Goal: Task Accomplishment & Management: Manage account settings

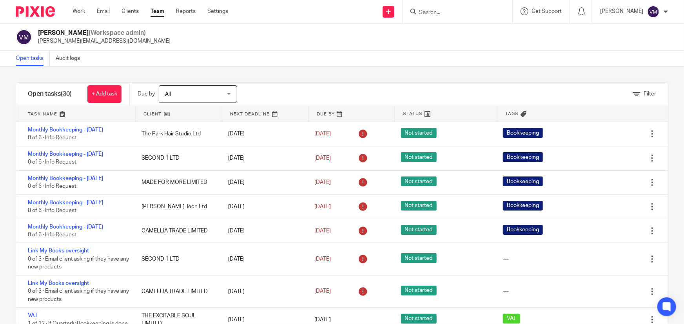
click at [159, 11] on link "Team" at bounding box center [157, 11] width 14 height 8
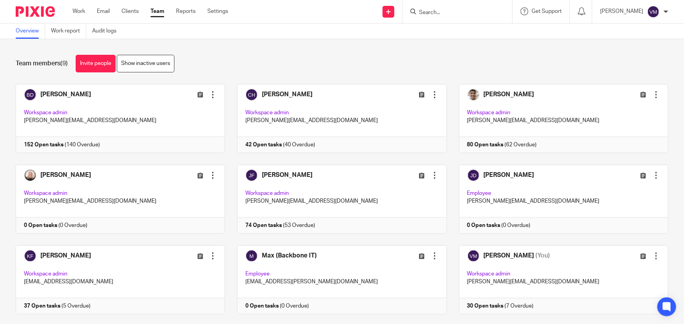
scroll to position [17, 0]
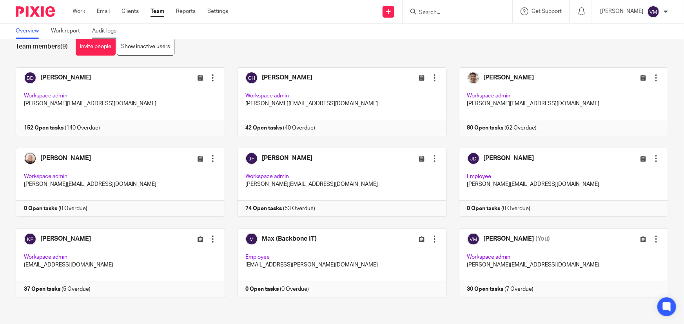
click at [97, 30] on link "Audit logs" at bounding box center [107, 31] width 30 height 15
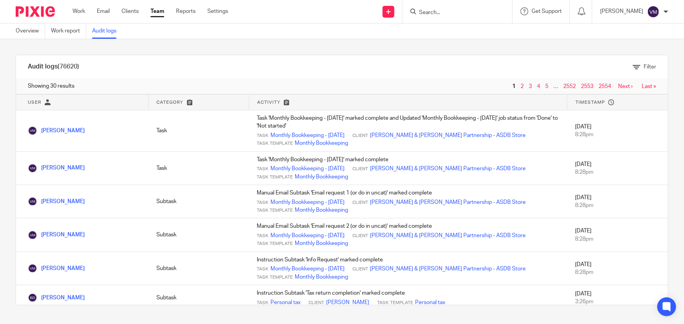
click at [159, 13] on link "Team" at bounding box center [157, 11] width 14 height 8
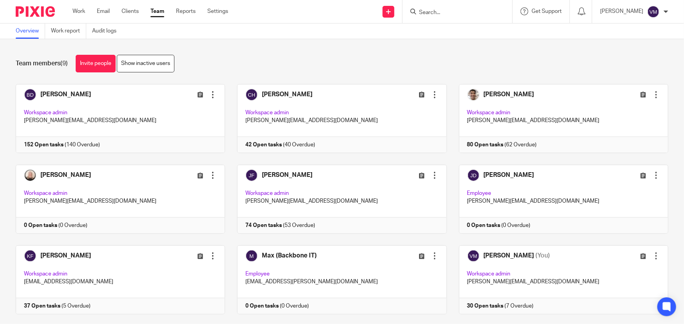
click at [430, 14] on input "Search" at bounding box center [453, 12] width 71 height 7
type input "round"
click at [460, 28] on link at bounding box center [484, 34] width 134 height 18
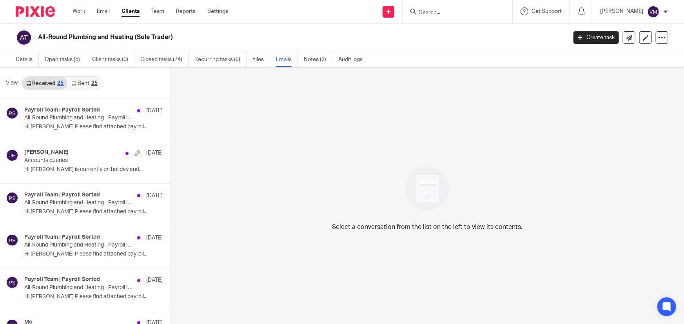
click at [78, 82] on link "Sent 25" at bounding box center [84, 83] width 34 height 13
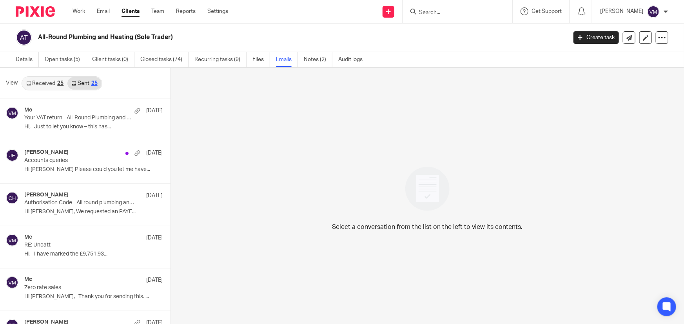
scroll to position [1, 0]
click at [72, 59] on link "Open tasks (5)" at bounding box center [66, 58] width 42 height 15
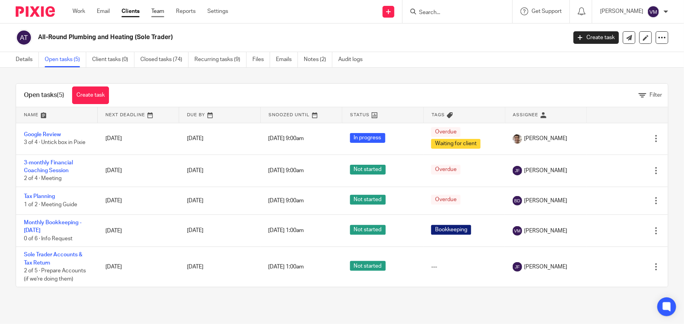
click at [163, 13] on link "Team" at bounding box center [157, 11] width 13 height 8
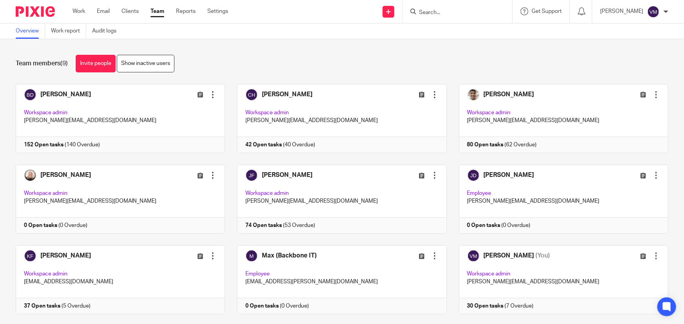
click at [459, 15] on input "Search" at bounding box center [453, 12] width 71 height 7
type input "round"
click at [464, 31] on link at bounding box center [484, 34] width 134 height 18
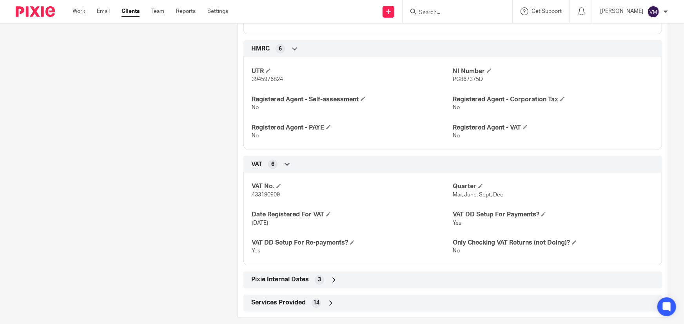
scroll to position [596, 0]
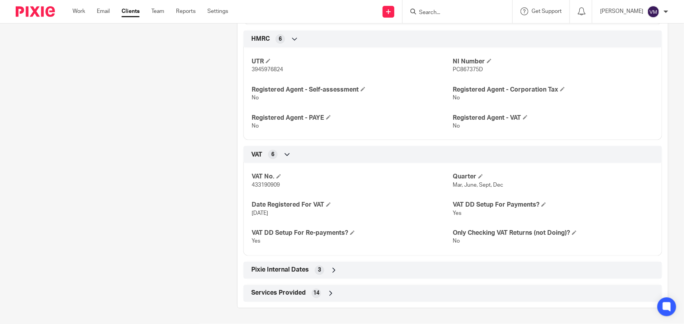
click at [268, 185] on span "433190909" at bounding box center [266, 185] width 28 height 5
copy span "433190909"
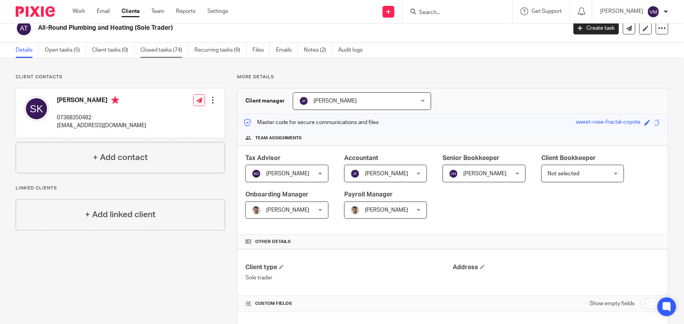
scroll to position [0, 0]
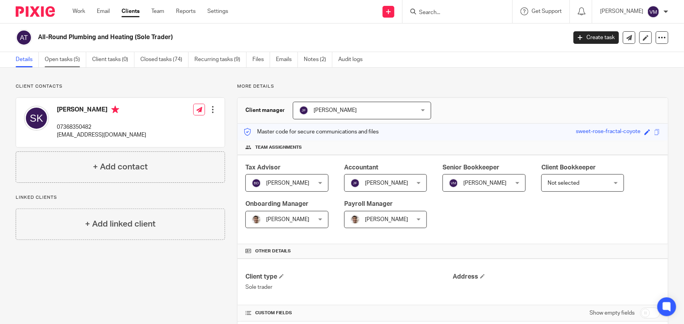
click at [76, 59] on link "Open tasks (5)" at bounding box center [66, 59] width 42 height 15
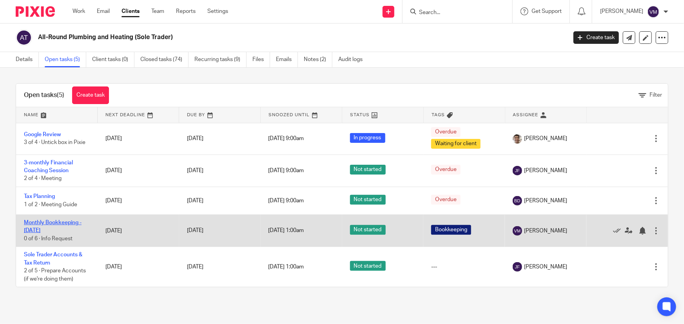
click at [51, 222] on link "Monthly Bookkeeping - [DATE]" at bounding box center [53, 226] width 58 height 13
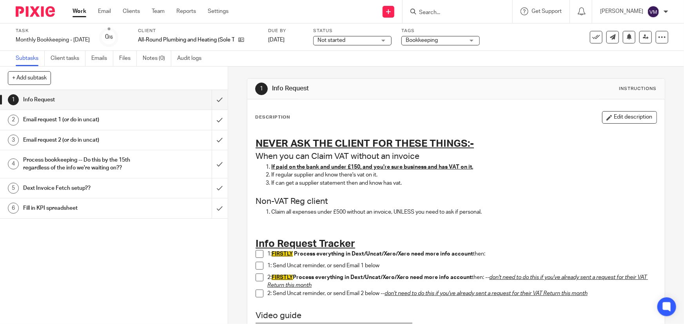
click at [259, 252] on span at bounding box center [260, 254] width 8 height 8
click at [257, 263] on span at bounding box center [260, 266] width 8 height 8
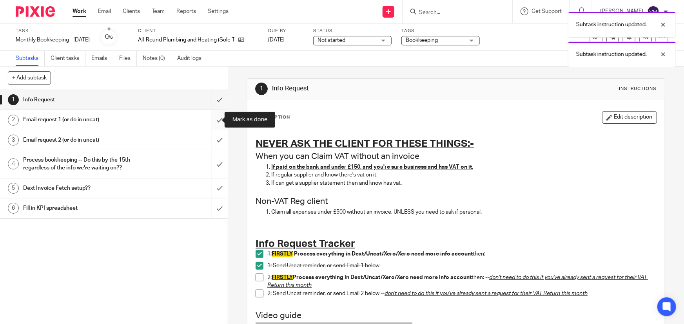
click at [211, 118] on input "submit" at bounding box center [114, 120] width 228 height 20
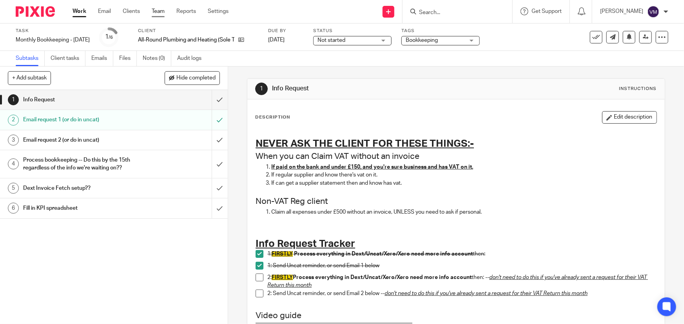
click at [155, 8] on link "Team" at bounding box center [158, 11] width 13 height 8
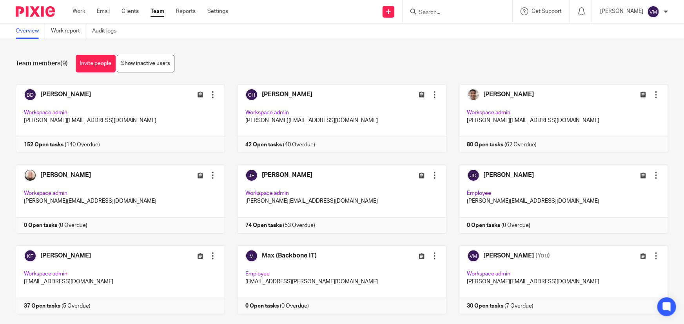
click at [439, 13] on input "Search" at bounding box center [453, 12] width 71 height 7
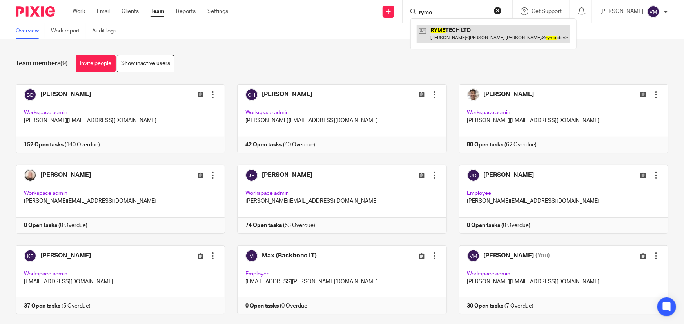
type input "ryme"
click at [458, 30] on link at bounding box center [494, 34] width 154 height 18
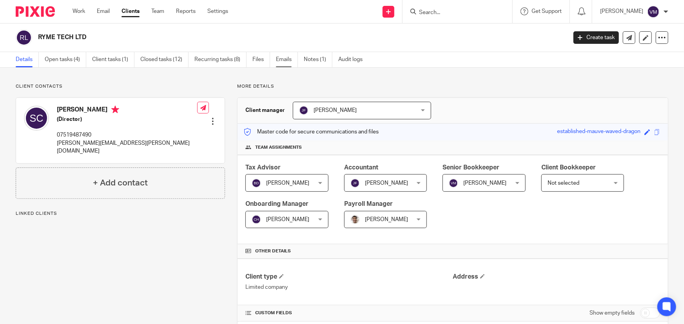
click at [287, 60] on link "Emails" at bounding box center [287, 59] width 22 height 15
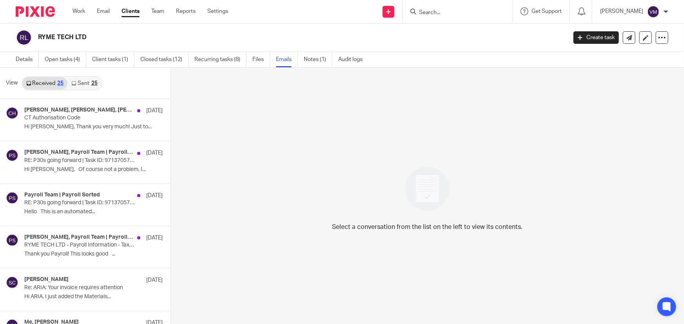
click at [74, 82] on icon at bounding box center [73, 83] width 5 height 5
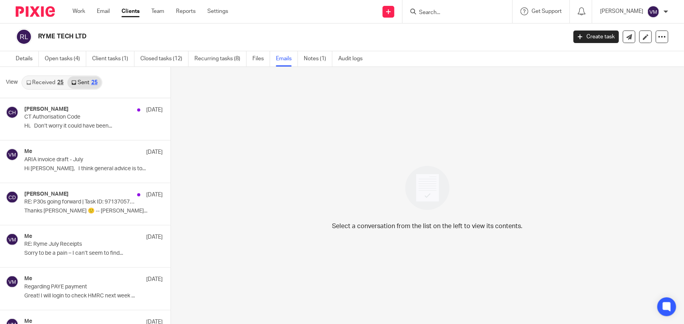
click at [153, 5] on div "Work Email Clients Team Reports Settings Work Email Clients Team Reports Settin…" at bounding box center [152, 11] width 175 height 23
click at [155, 8] on link "Team" at bounding box center [157, 11] width 13 height 8
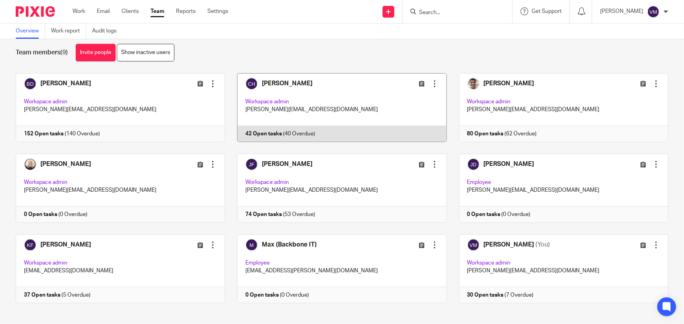
scroll to position [17, 0]
